Goal: Task Accomplishment & Management: Use online tool/utility

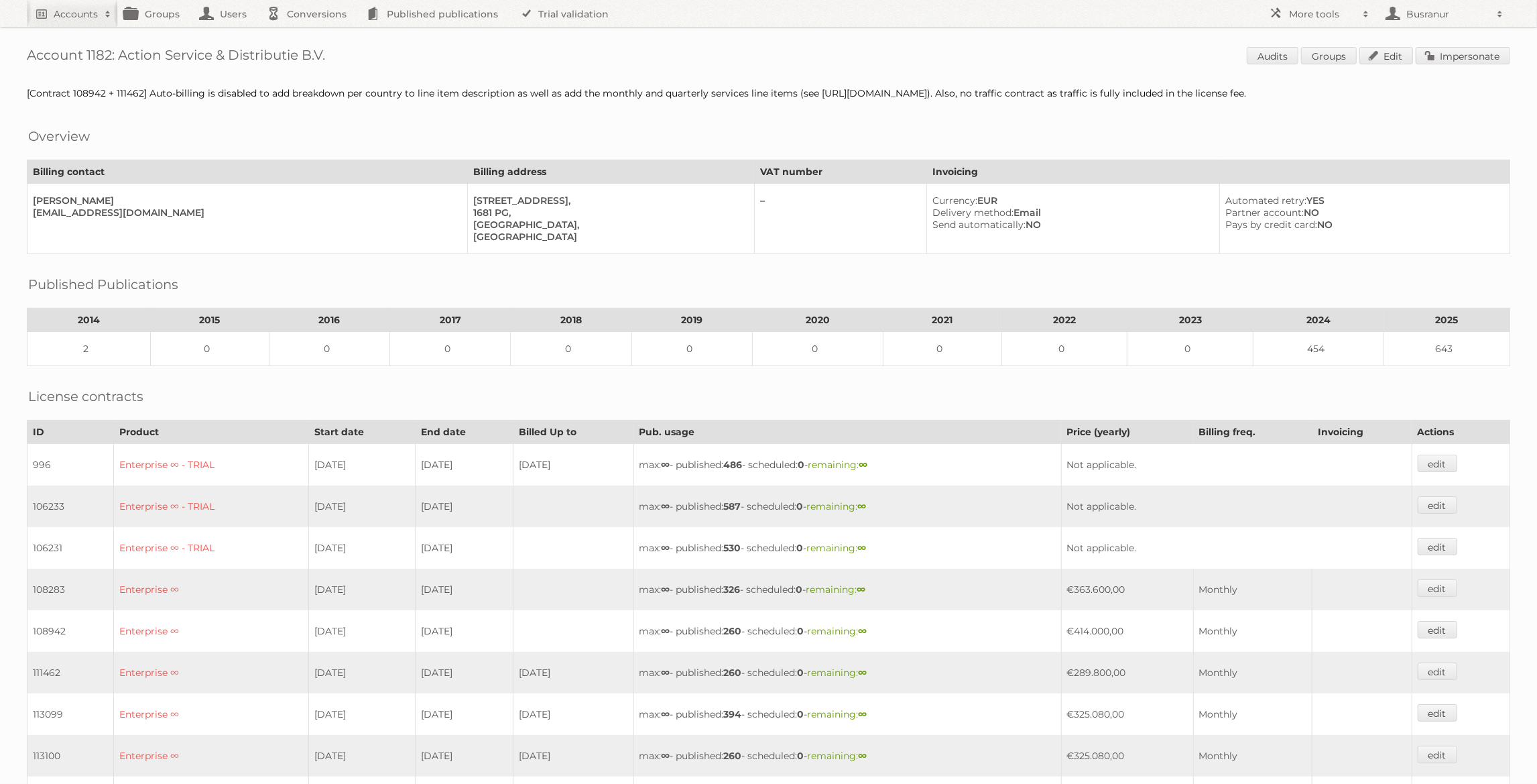
click at [1463, 43] on div "Account 1182: Action Service & Distributie B.V. Audits Groups Edit Impersonate …" at bounding box center [768, 629] width 1537 height 1259
click at [1458, 55] on link "Impersonate" at bounding box center [1463, 55] width 94 height 17
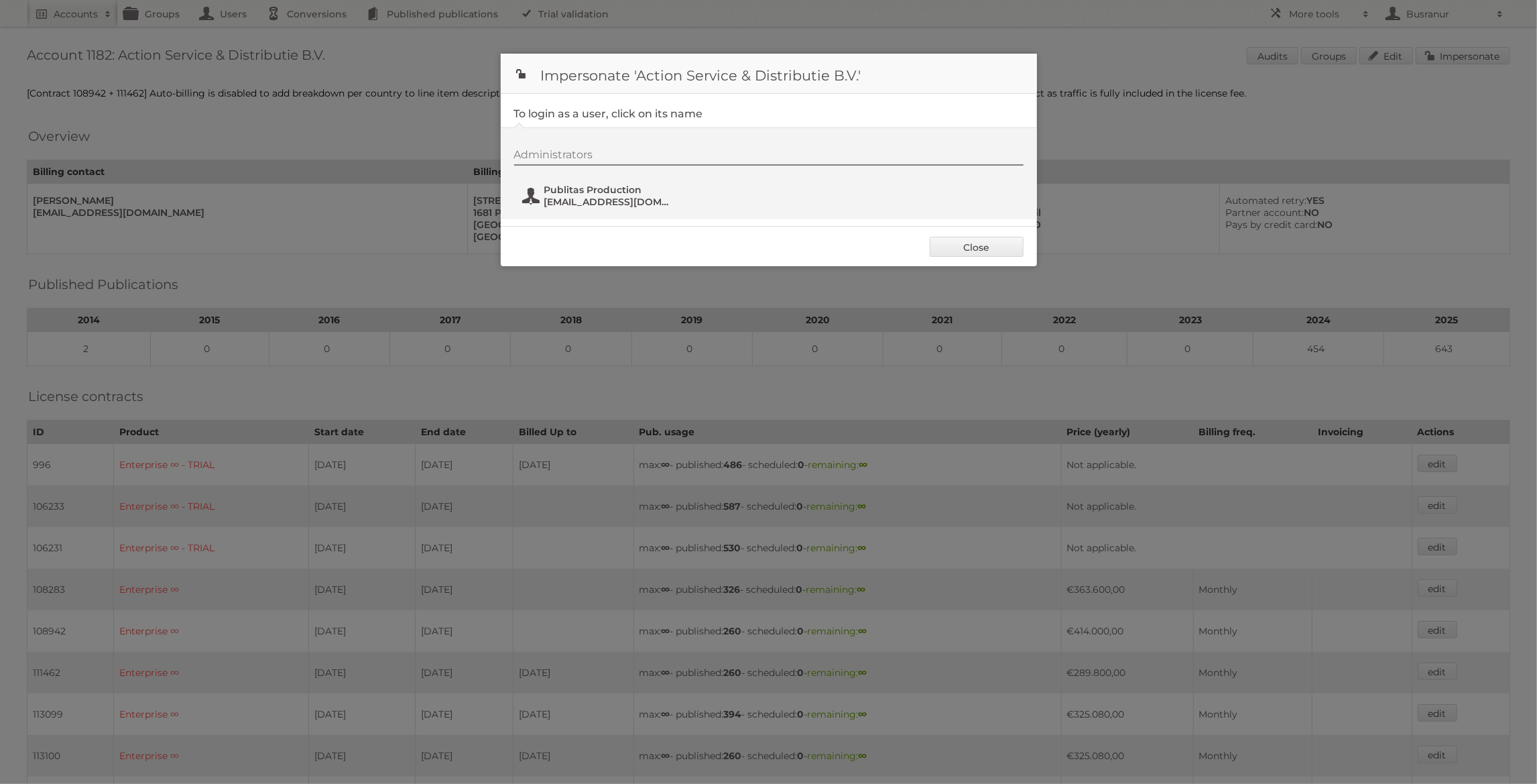
click at [578, 194] on span "Publitas Production" at bounding box center [609, 189] width 130 height 12
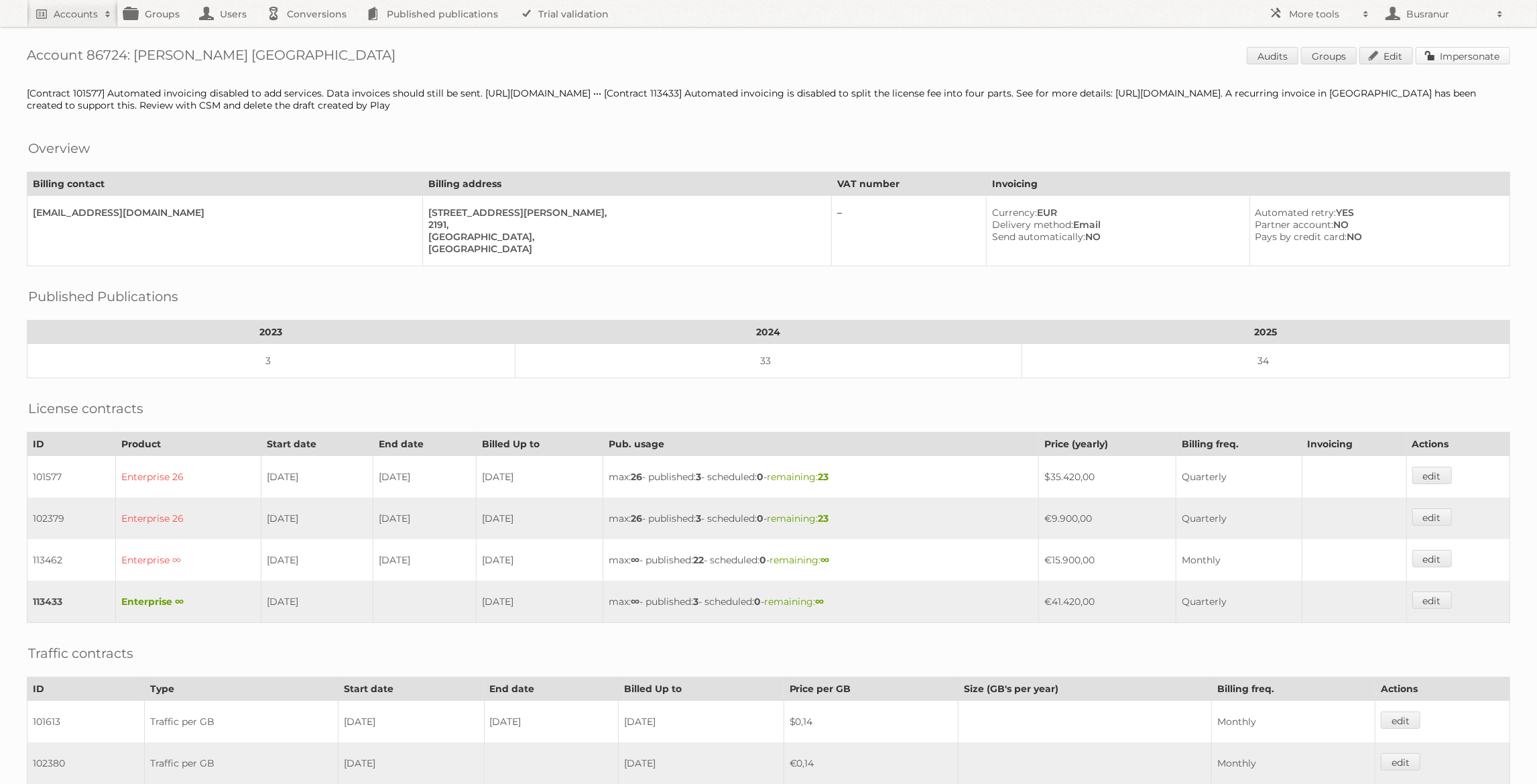
click at [1475, 58] on link "Impersonate" at bounding box center [1463, 55] width 94 height 17
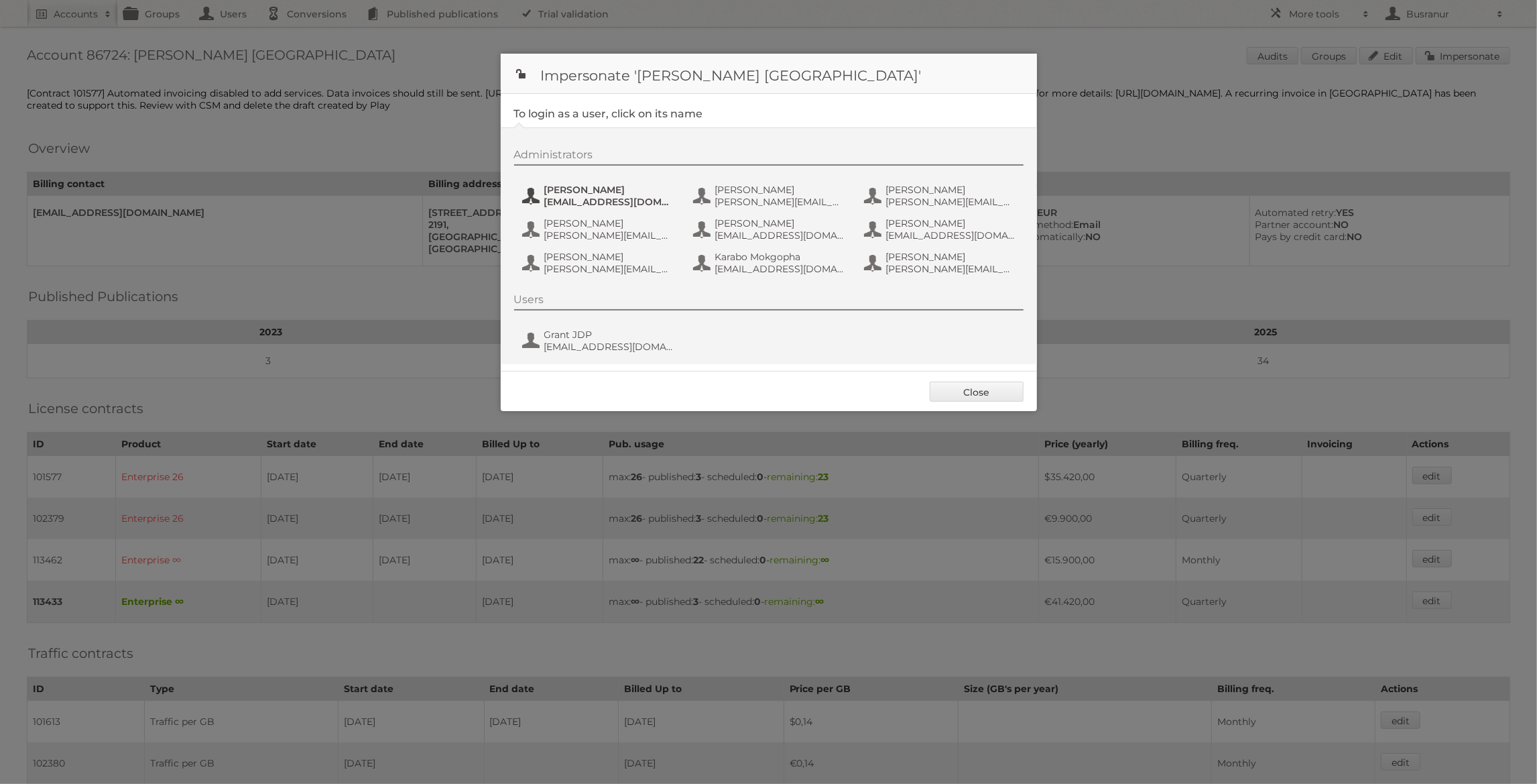
click at [590, 190] on span "[PERSON_NAME]" at bounding box center [609, 189] width 130 height 12
